Goal: Download file/media

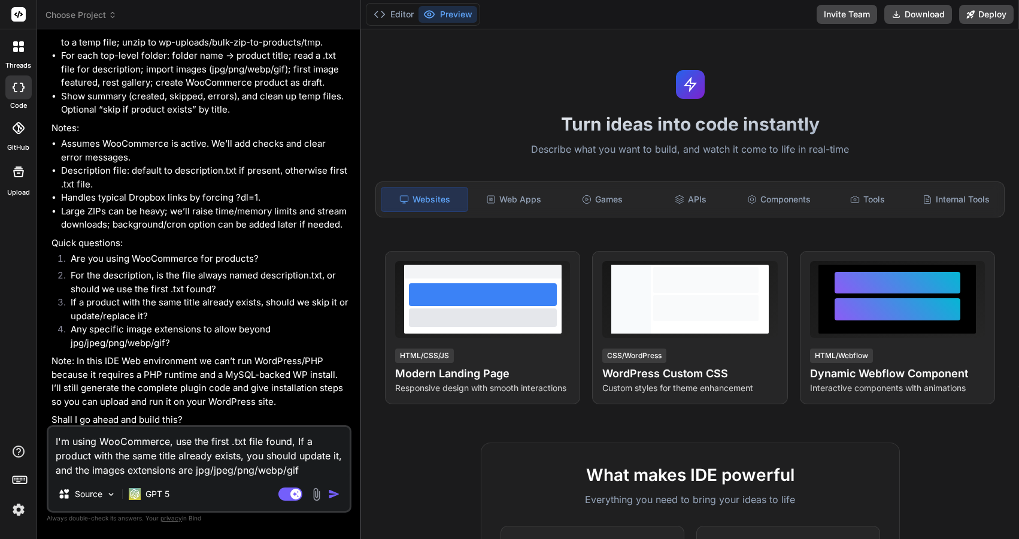
click at [332, 493] on img "button" at bounding box center [334, 494] width 12 height 12
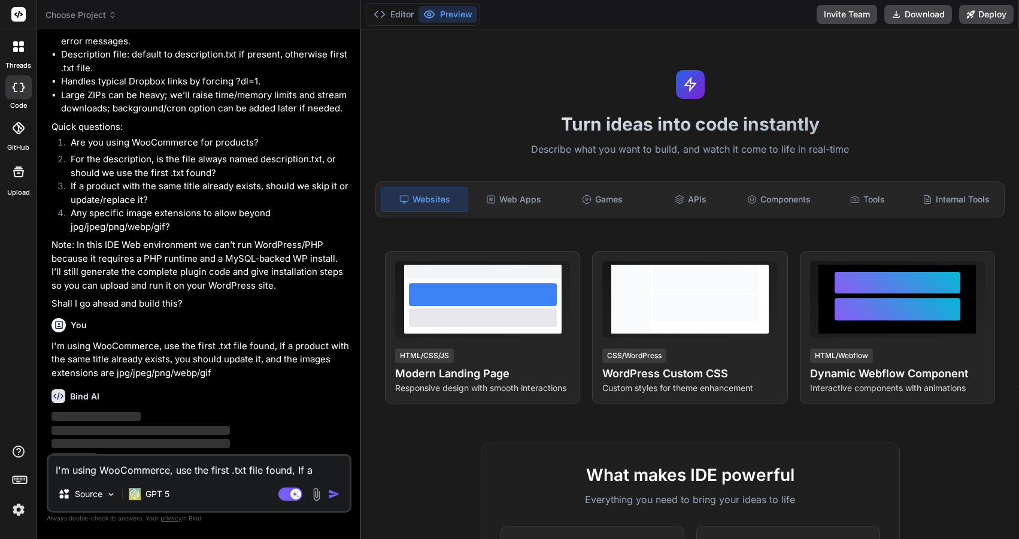
scroll to position [608, 0]
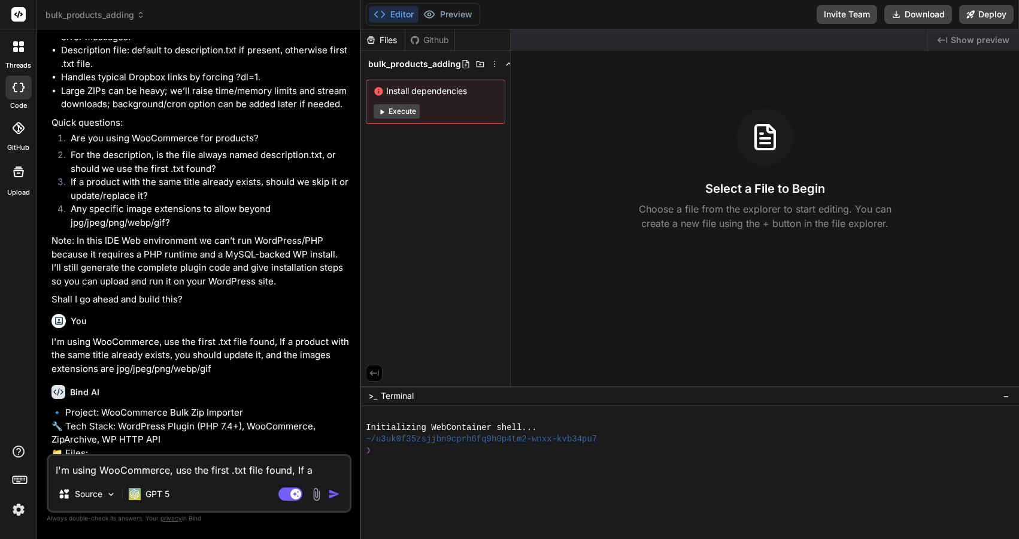
type textarea "x"
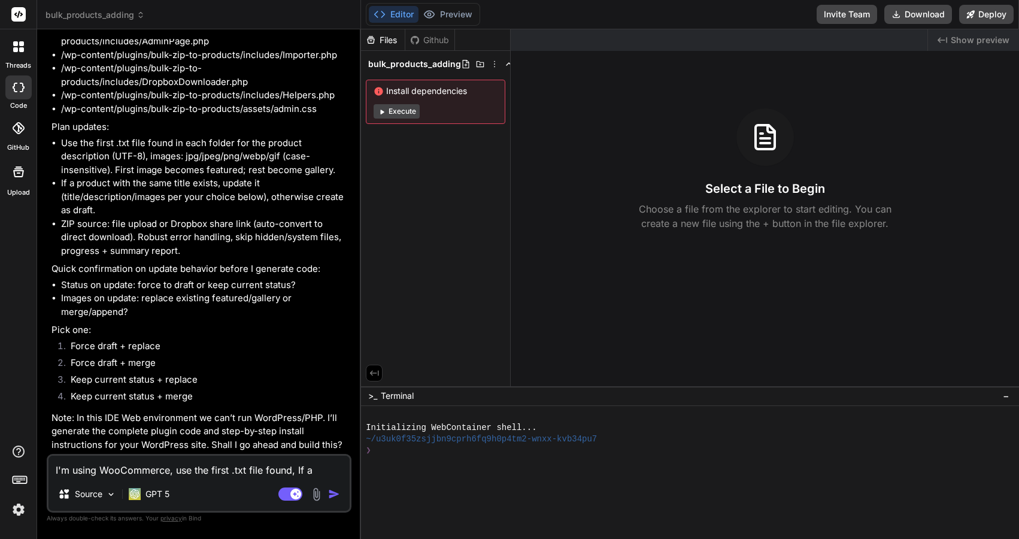
scroll to position [1088, 0]
click at [925, 19] on button "Download" at bounding box center [919, 14] width 68 height 19
drag, startPoint x: 236, startPoint y: 445, endPoint x: 333, endPoint y: 440, distance: 97.2
click at [333, 440] on p "Note: In this IDE Web environment we can’t run WordPress/PHP. I’ll generate the…" at bounding box center [201, 433] width 298 height 41
copy p "go ahead and build this"
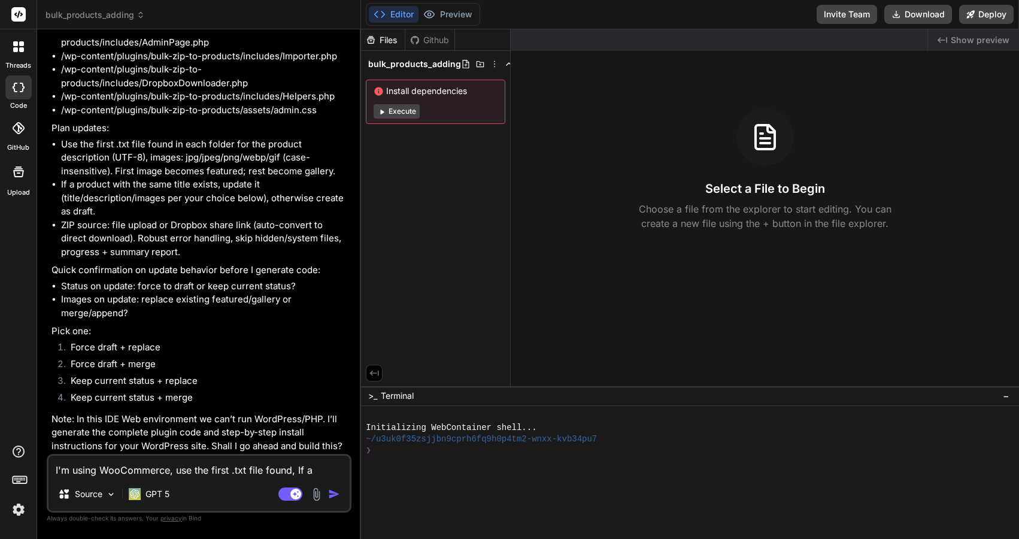
click at [179, 469] on textarea "I'm using WooCommerce, use the first .txt file found, If a product with the sam…" at bounding box center [199, 467] width 301 height 22
paste textarea "go ahead and build this"
type textarea "go ahead and build this"
type textarea "x"
type textarea "go ahead and build this"
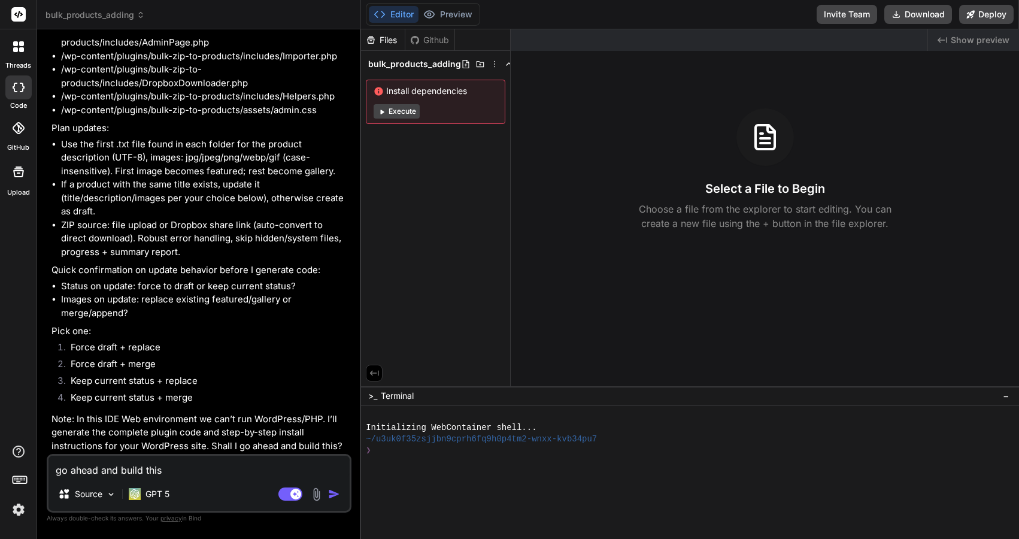
click at [338, 492] on img "button" at bounding box center [334, 494] width 12 height 12
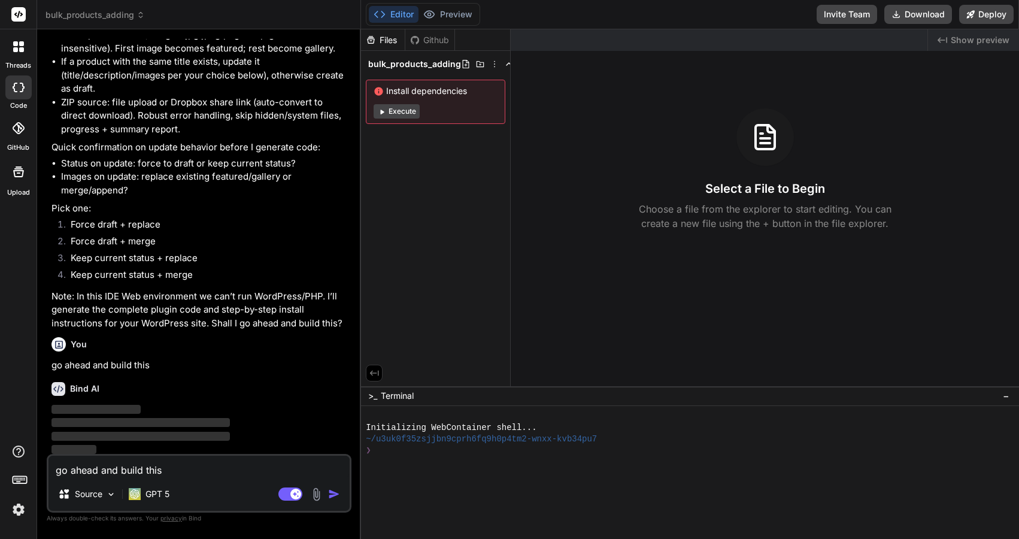
scroll to position [1200, 0]
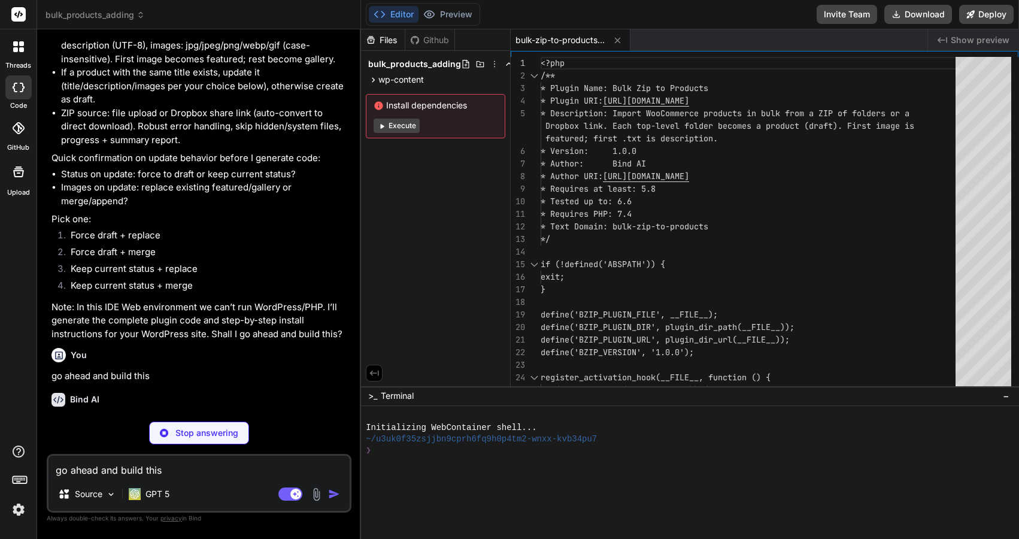
type textarea "x"
type textarea "()], ], 15 * MINUTE_IN_SECONDS); wp_safe_redirect(admin_url('admin.php?page=' .…"
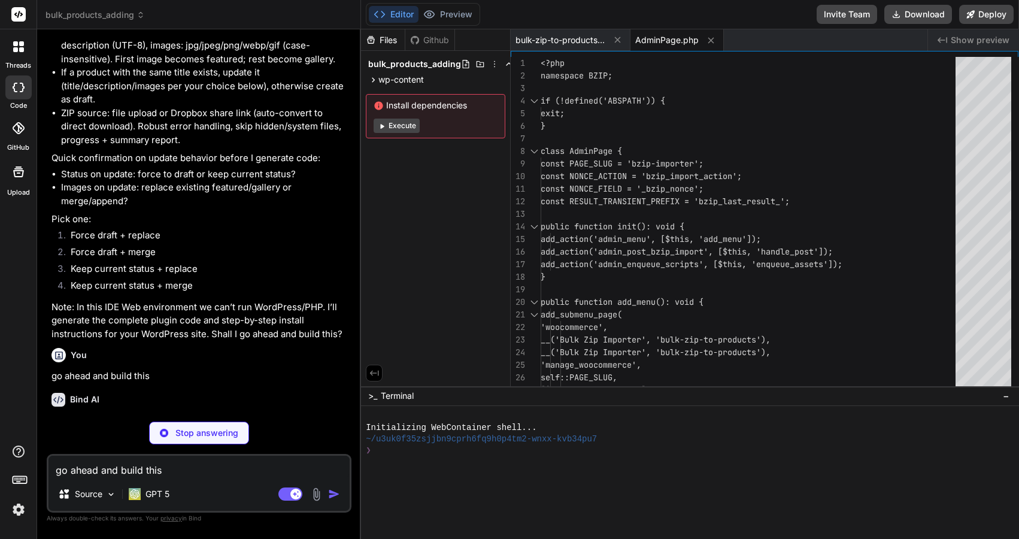
type textarea "x"
type textarea "$new_gallery)); } } }"
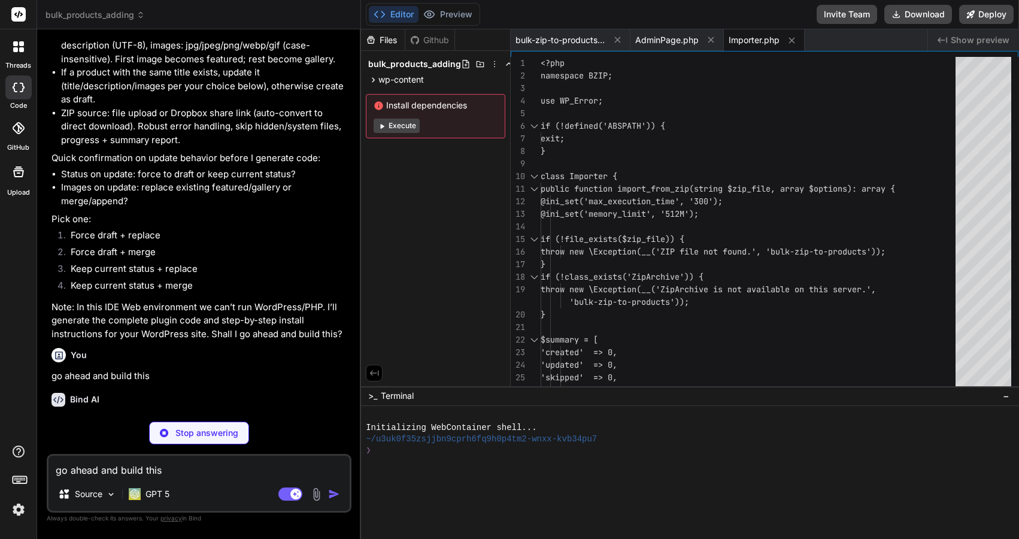
type textarea "x"
type textarea "} }"
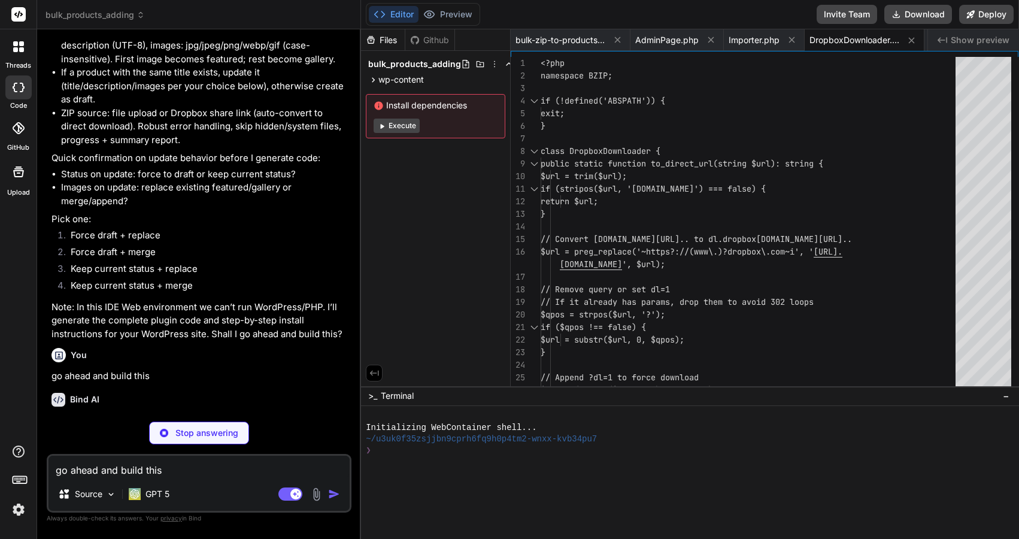
type textarea "x"
type textarea "} @rmdir($dir); } }"
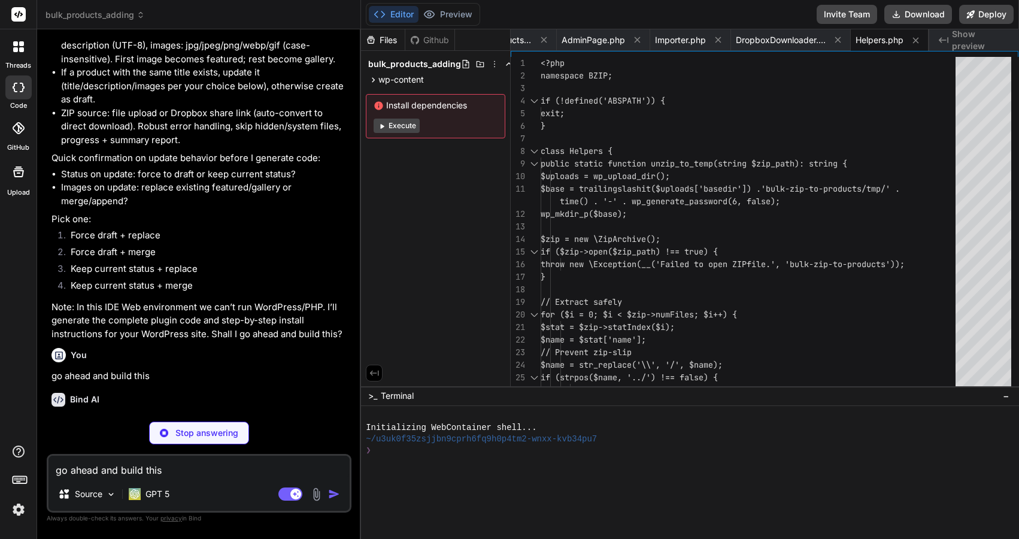
type textarea "x"
type textarea ".bzip-form button.button-primary{padding:6px 16px;font-weight:600}"
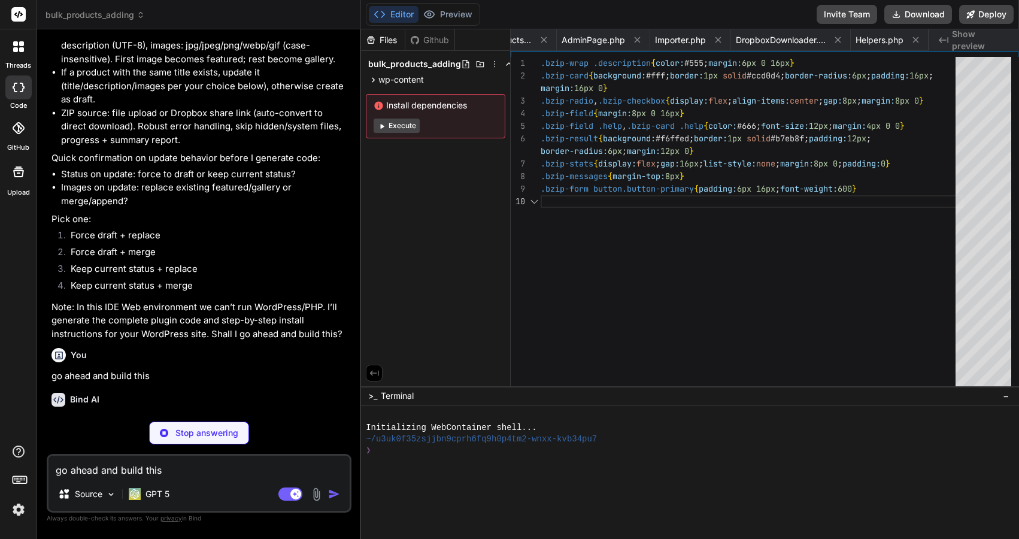
scroll to position [13, 0]
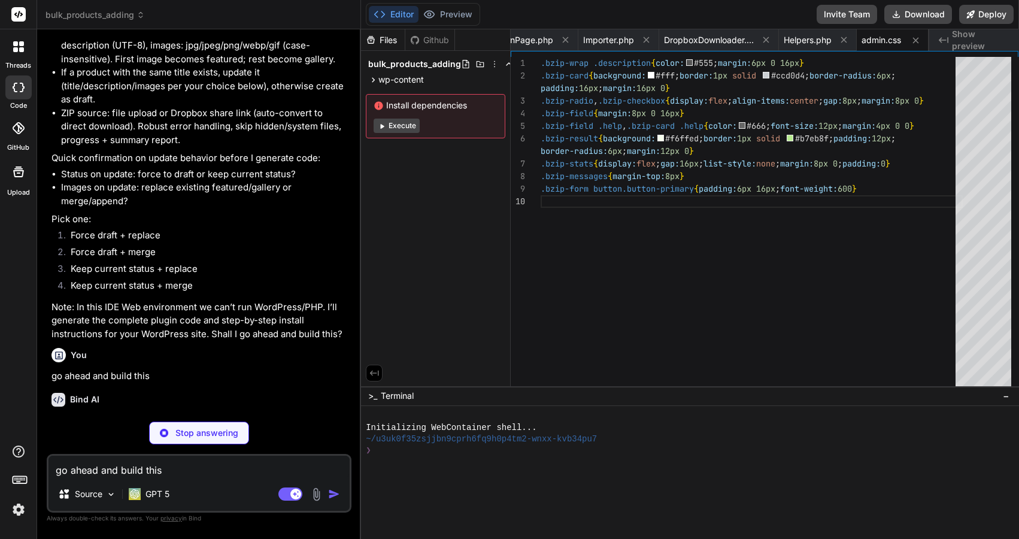
type textarea "x"
type textarea "Initial release. == License == This plugin is licensed under the GPLv2 or later."
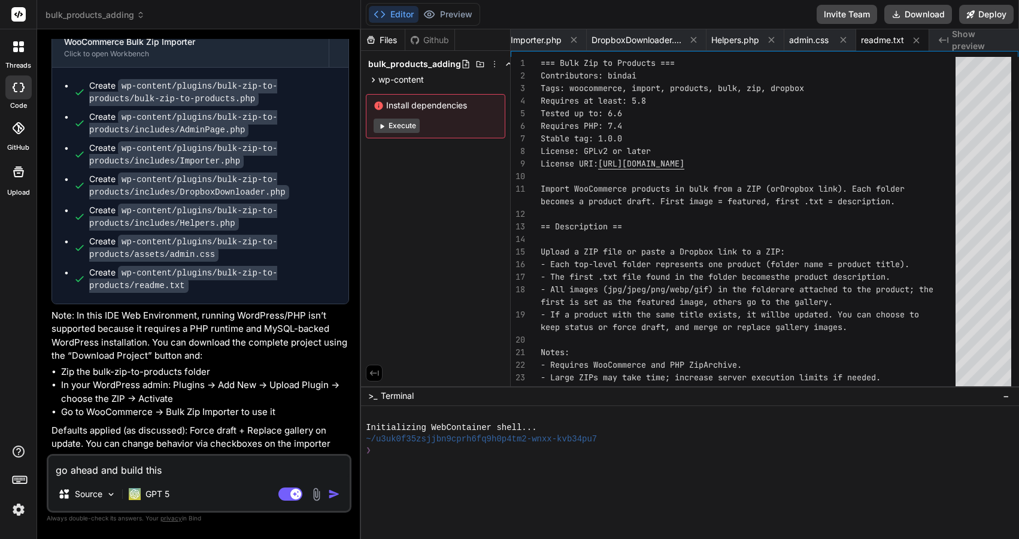
scroll to position [1587, 0]
click at [926, 17] on button "Download" at bounding box center [919, 14] width 68 height 19
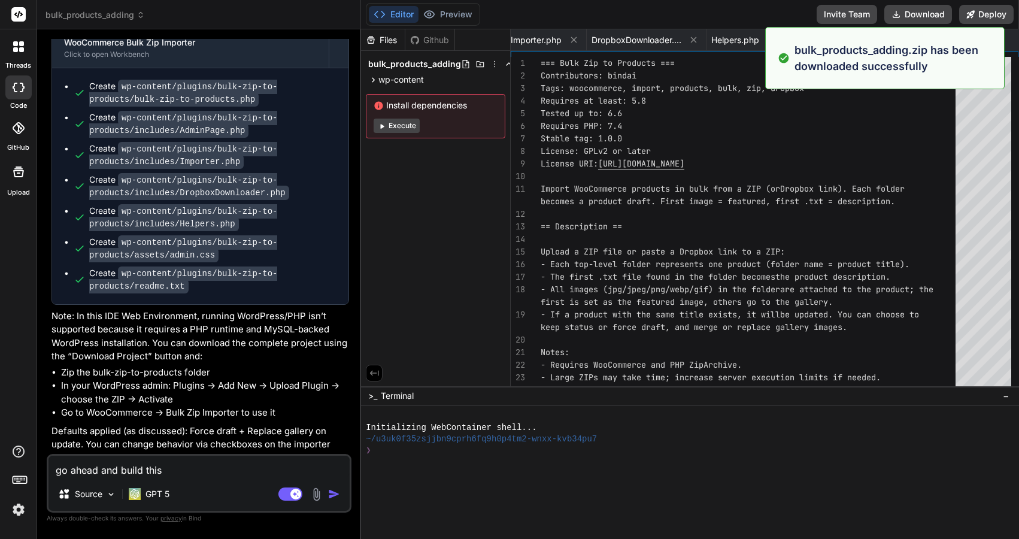
type textarea "x"
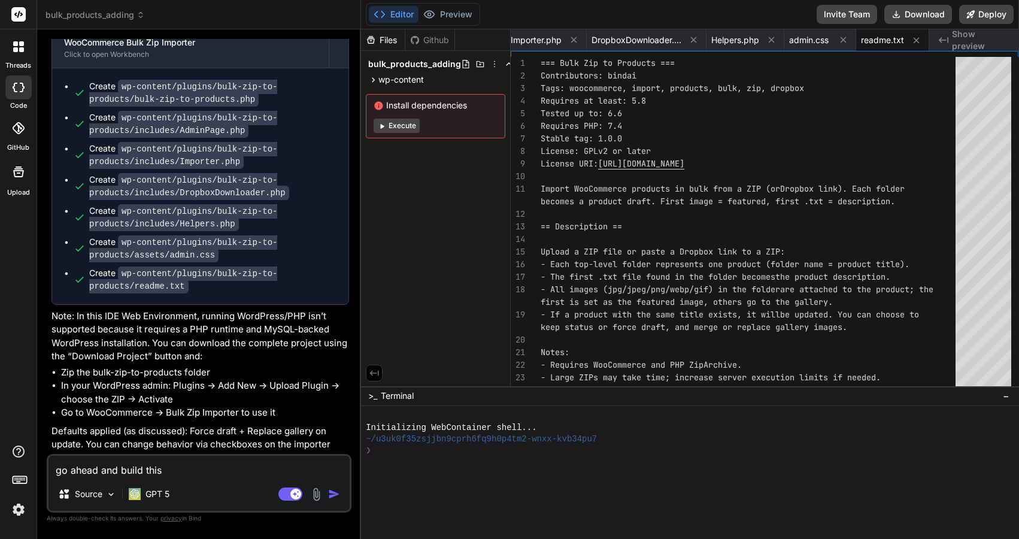
click at [150, 470] on textarea "go ahead and build this" at bounding box center [199, 467] width 301 height 22
type textarea """
type textarea "x"
paste textarea "The package could not be installed. No valid plugins were found. Plugin install…"
type textarea ""The package could not be installed. No valid plugins were found. Plugin instal…"
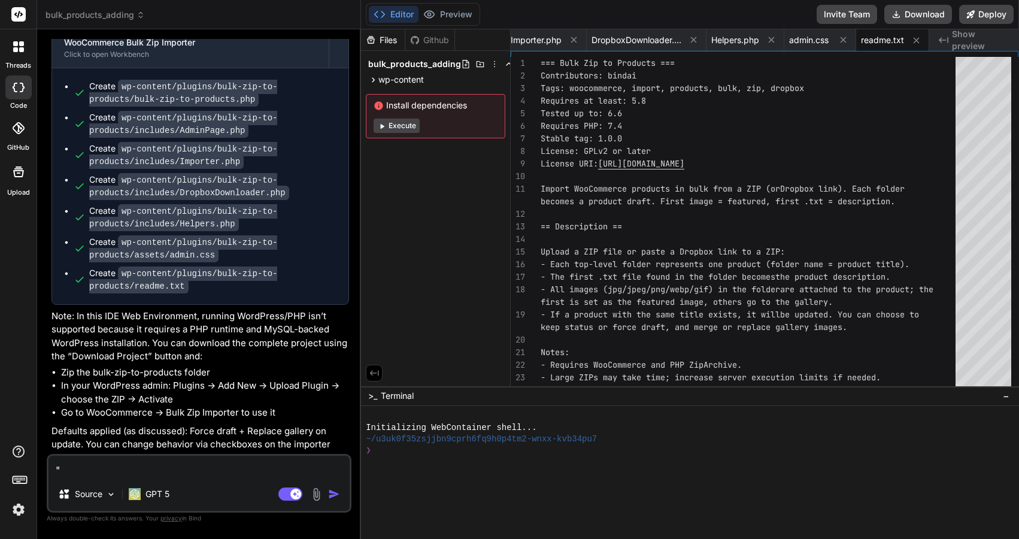
type textarea "x"
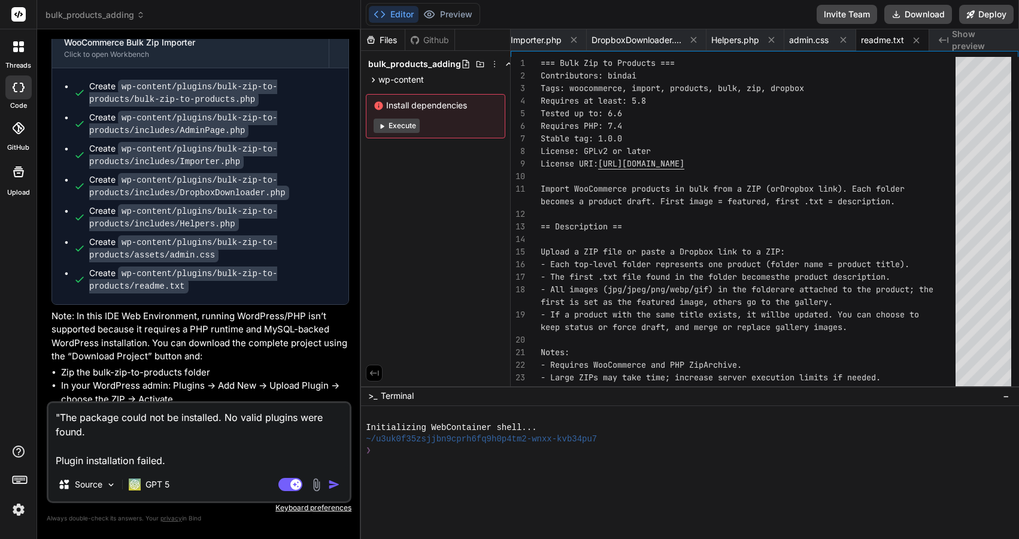
type textarea ""The package could not be installed. No valid plugins were found. Plugin instal…"
type textarea "x"
type textarea ""The package could not be installed. No valid plugins were found. Plugin instal…"
click at [334, 484] on img "button" at bounding box center [334, 485] width 12 height 12
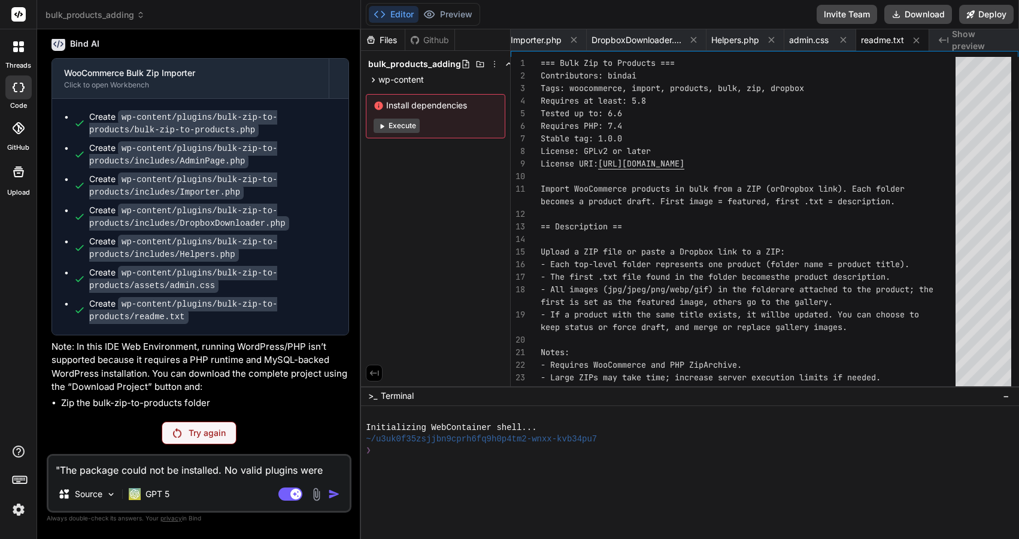
scroll to position [1543, 0]
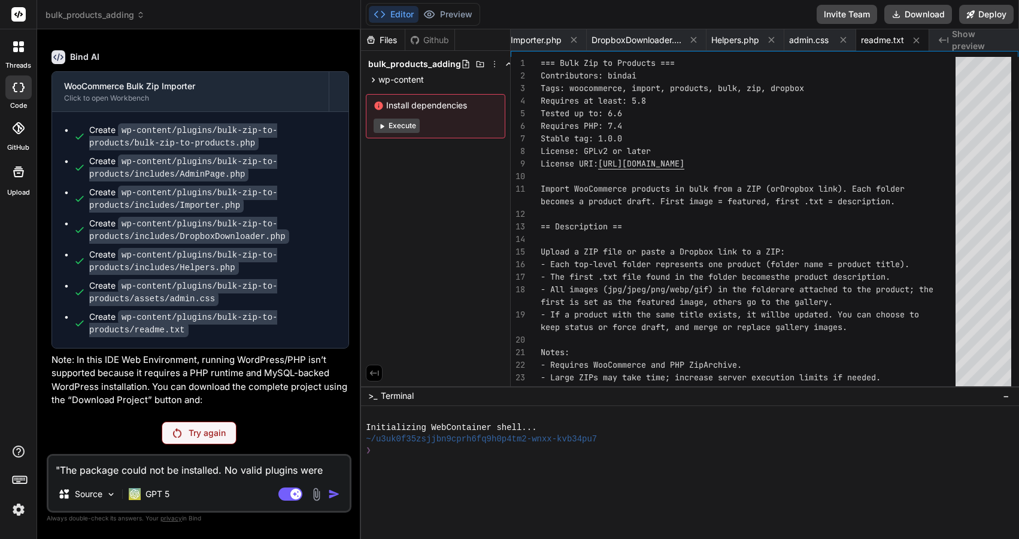
click at [221, 433] on p "Try again" at bounding box center [207, 433] width 37 height 12
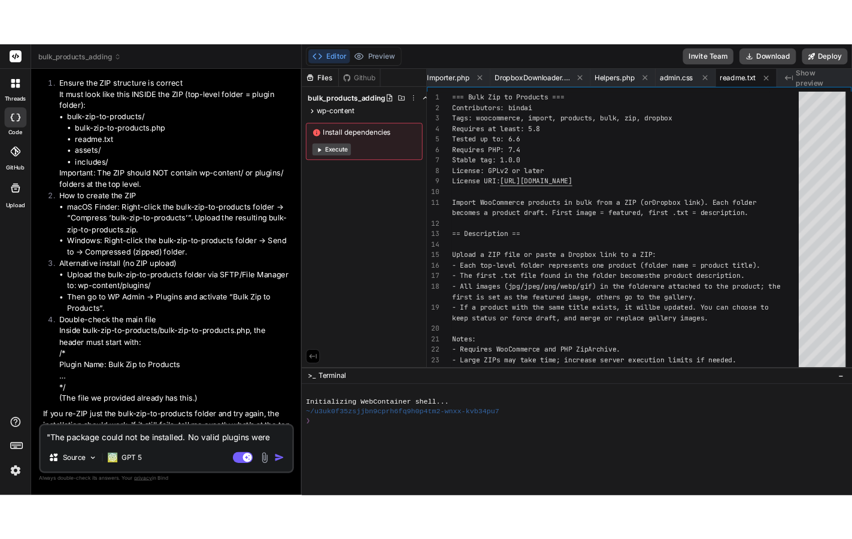
scroll to position [2158, 0]
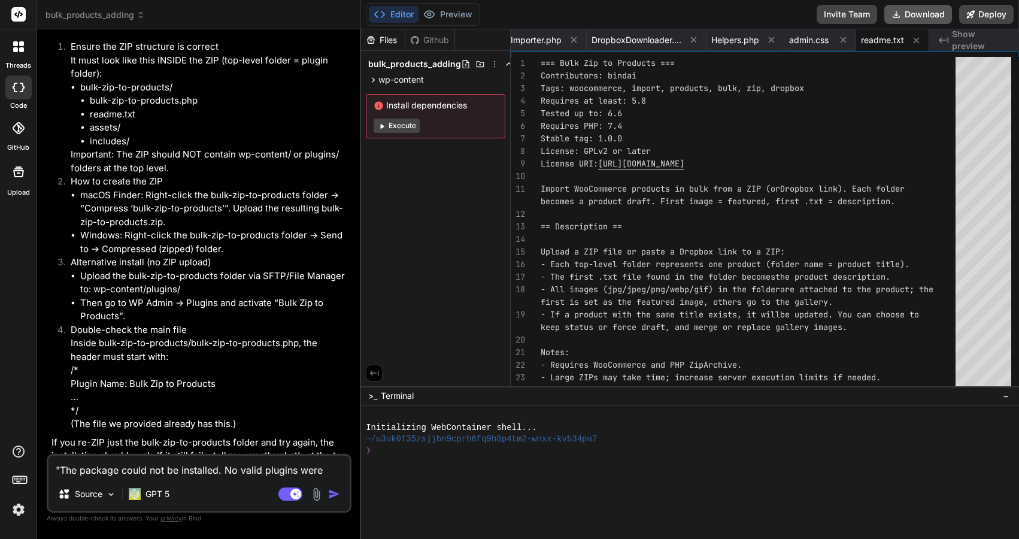
click at [935, 20] on button "Download" at bounding box center [919, 14] width 68 height 19
type textarea "x"
type textarea "= 1.0.0 = Initial release. == License == This plugin is licensed under the GPLv…"
type textarea "x"
type textarea "This plugin is licensed under the GPLv2 or later."
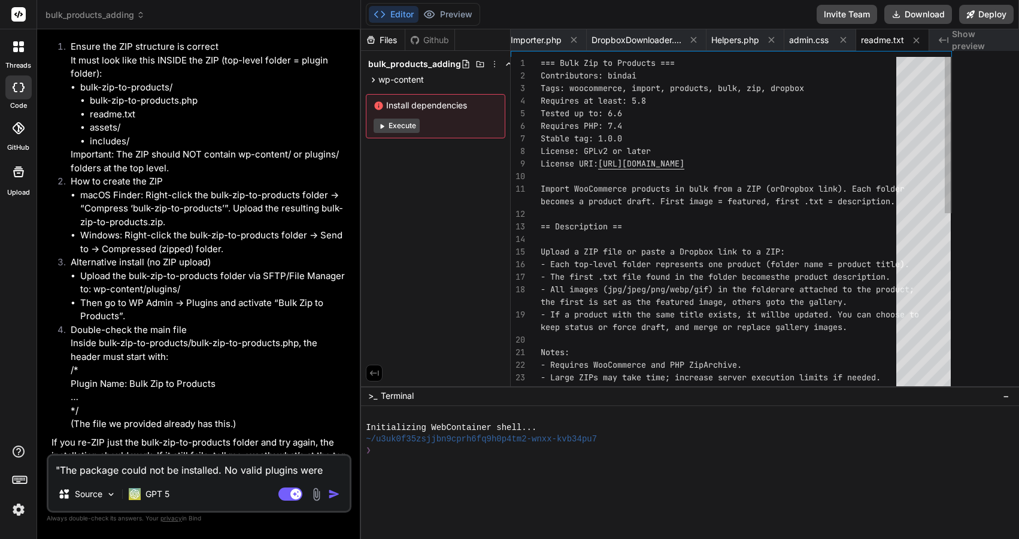
type textarea "x"
type textarea "Initial release. == License == This plugin is licensed under the GPLv2 or later."
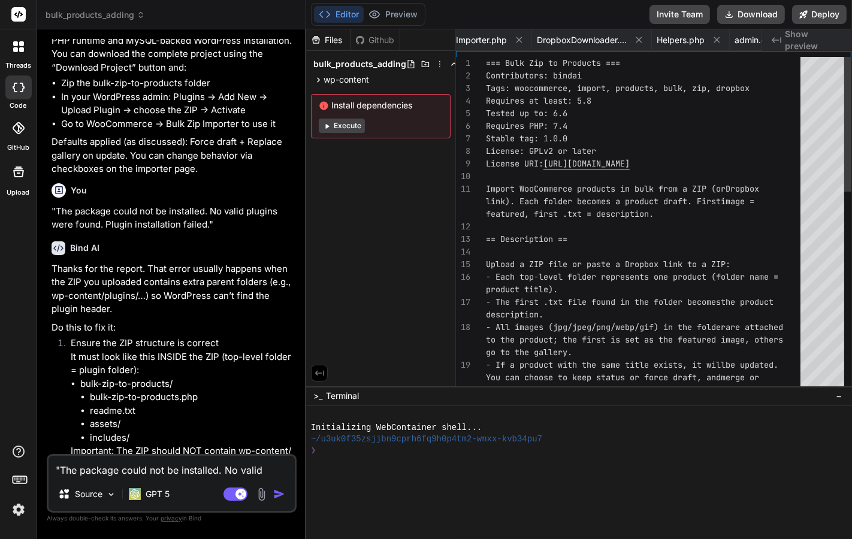
type textarea "x"
